Goal: Transaction & Acquisition: Subscribe to service/newsletter

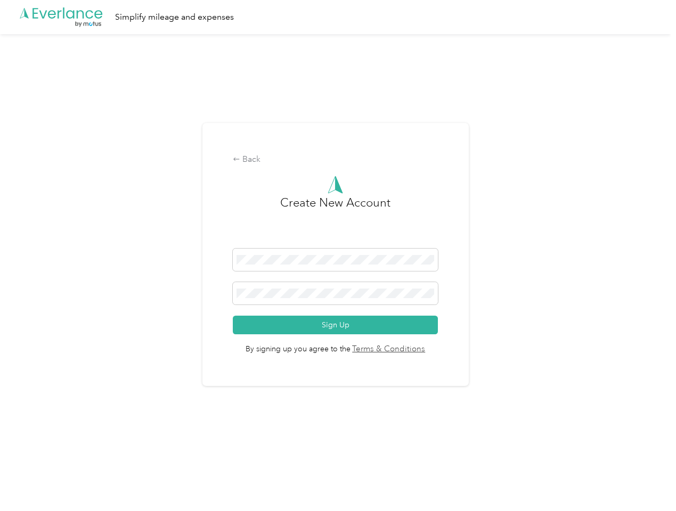
click at [338, 242] on h3 "Create New Account" at bounding box center [335, 221] width 110 height 55
click at [338, 17] on div ".cls-1 { fill: #00adee; } .cls-2 { fill: #fff; } .cls-3 { fill: #707372; } .cls…" at bounding box center [335, 17] width 670 height 34
click at [338, 160] on div "Back" at bounding box center [335, 159] width 205 height 13
click at [338, 325] on button "Sign Up" at bounding box center [335, 325] width 205 height 19
